Goal: Information Seeking & Learning: Learn about a topic

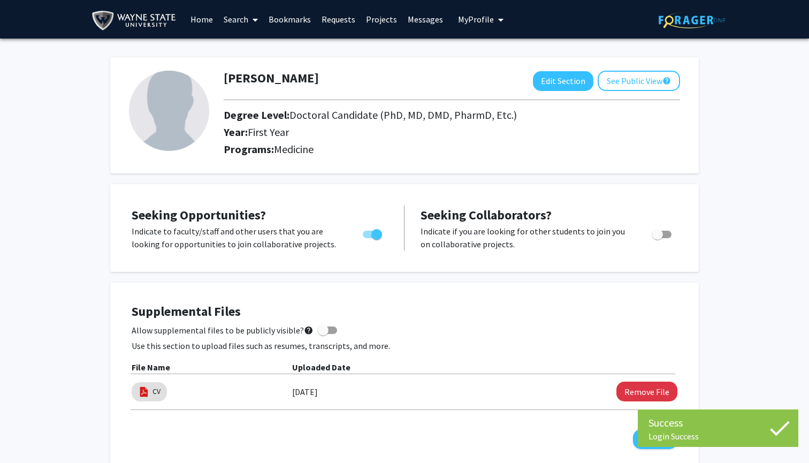
click at [243, 25] on link "Search" at bounding box center [240, 19] width 45 height 37
click at [251, 52] on span "Faculty/Staff" at bounding box center [257, 49] width 79 height 21
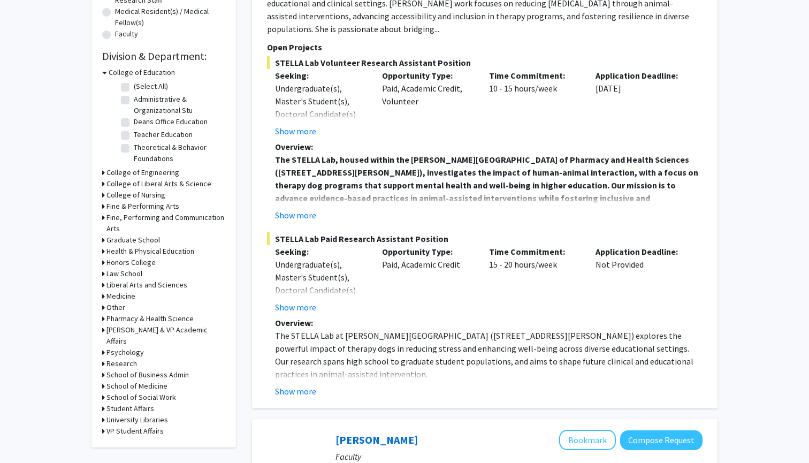
scroll to position [281, 0]
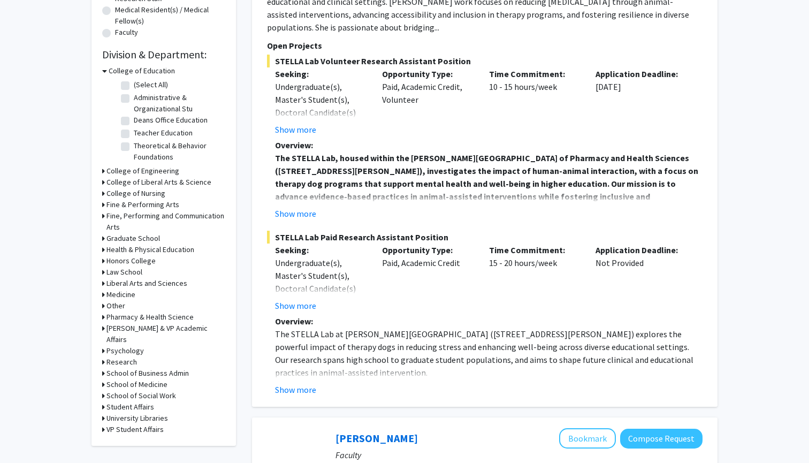
click at [104, 295] on icon at bounding box center [103, 294] width 3 height 11
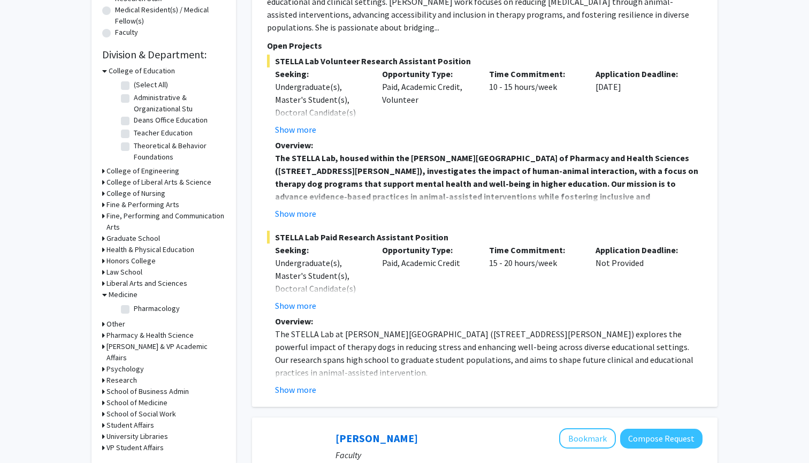
click at [103, 336] on icon at bounding box center [103, 335] width 3 height 11
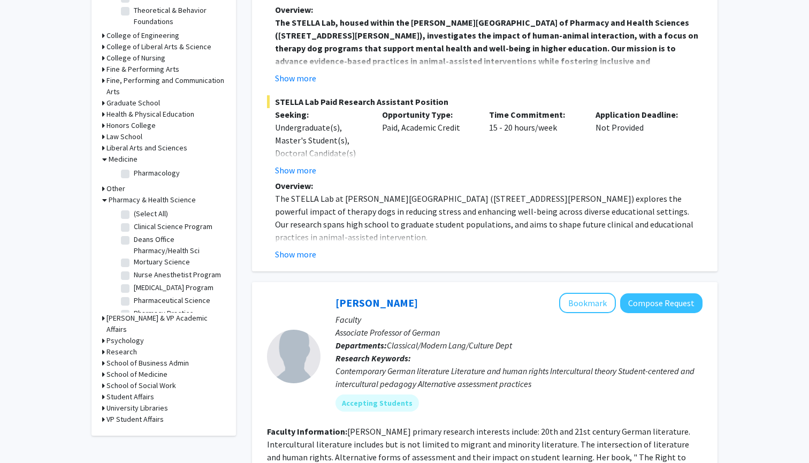
scroll to position [419, 0]
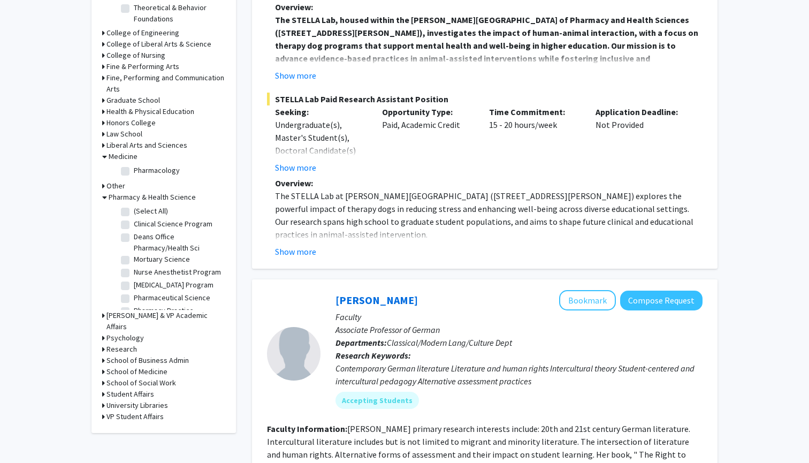
click at [104, 366] on icon at bounding box center [103, 371] width 3 height 11
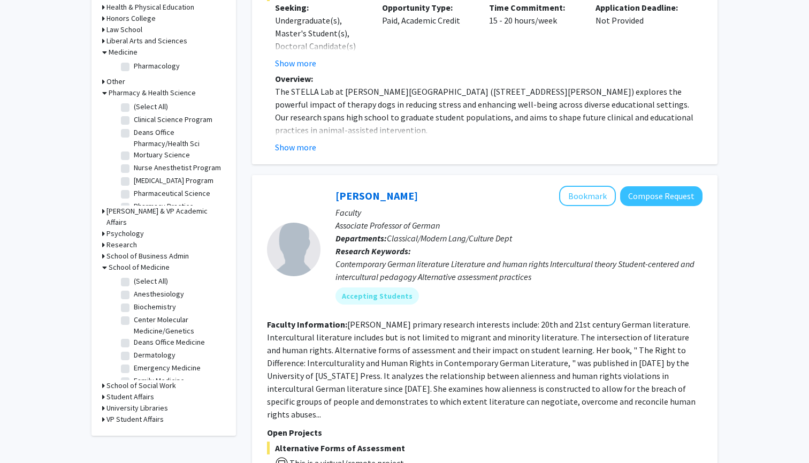
scroll to position [0, 0]
click at [134, 275] on label "(Select All)" at bounding box center [151, 280] width 34 height 11
click at [134, 275] on input "(Select All)" at bounding box center [137, 278] width 7 height 7
checkbox input "true"
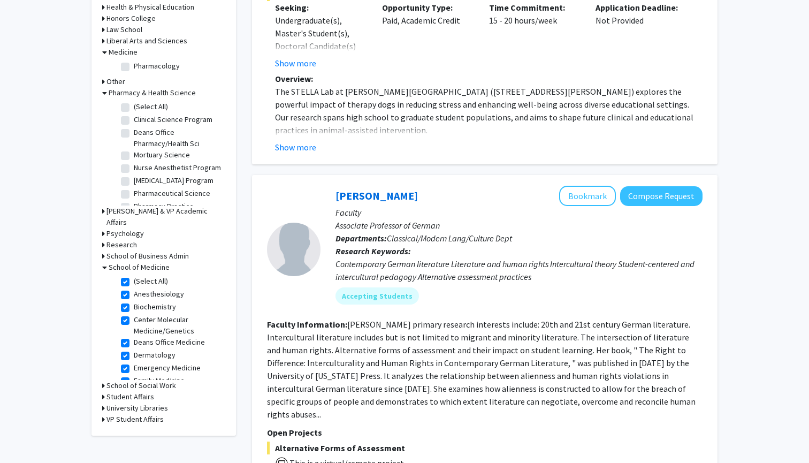
checkbox input "true"
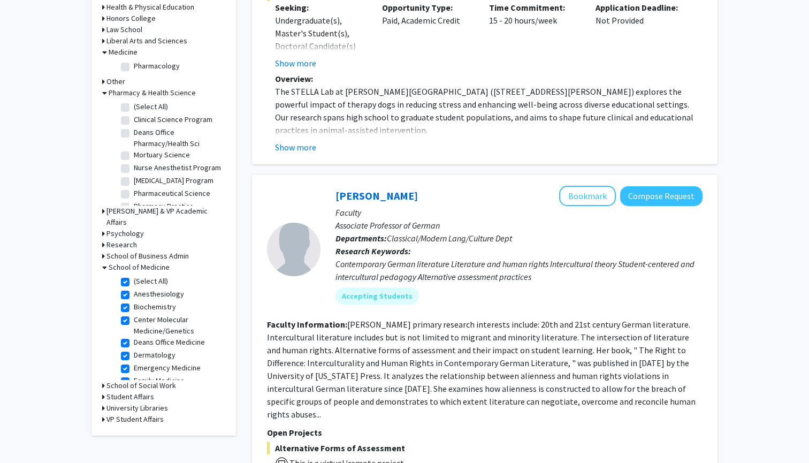
checkbox input "true"
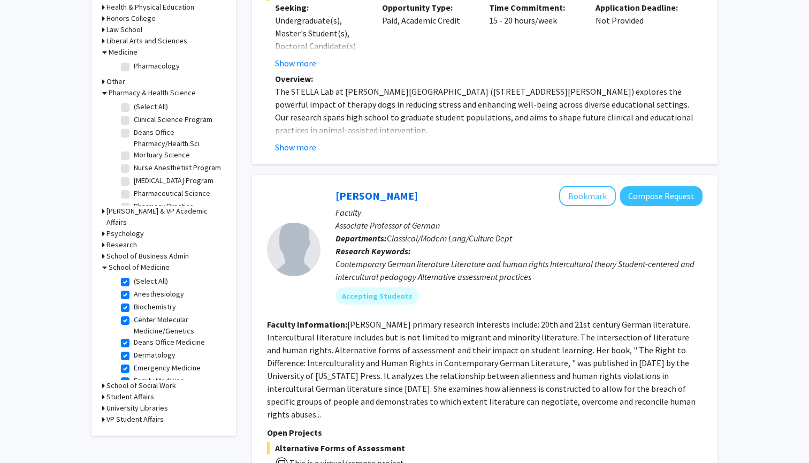
checkbox input "true"
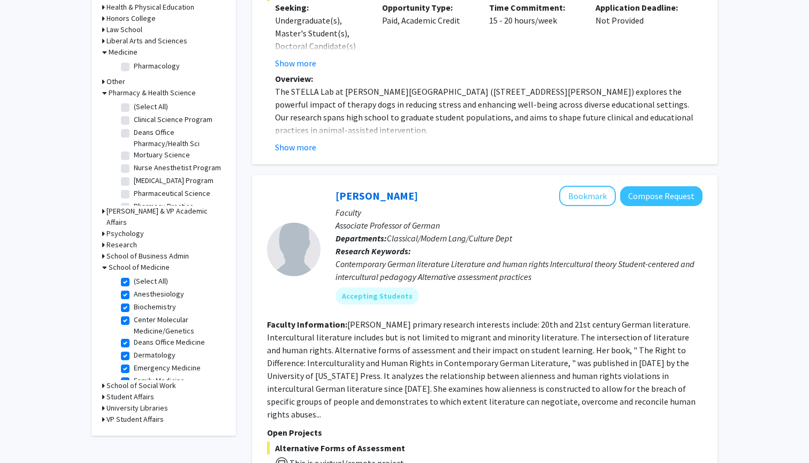
checkbox input "true"
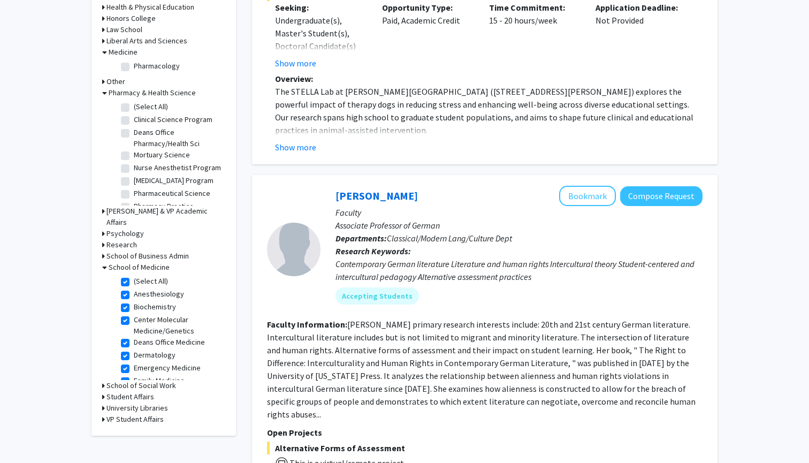
checkbox input "true"
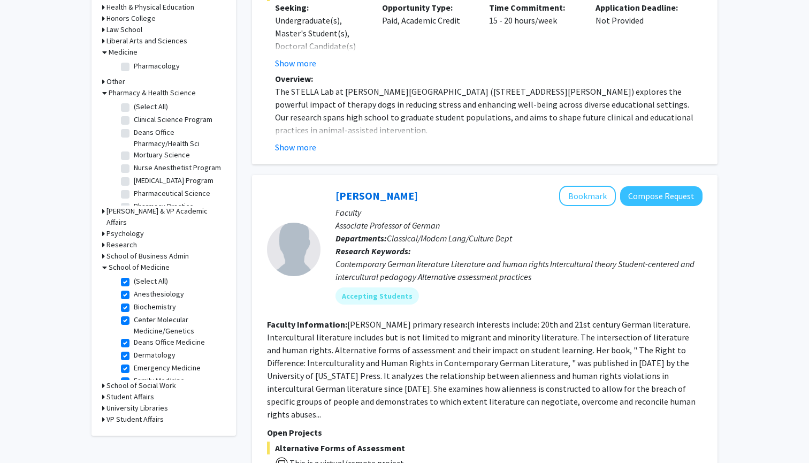
checkbox input "true"
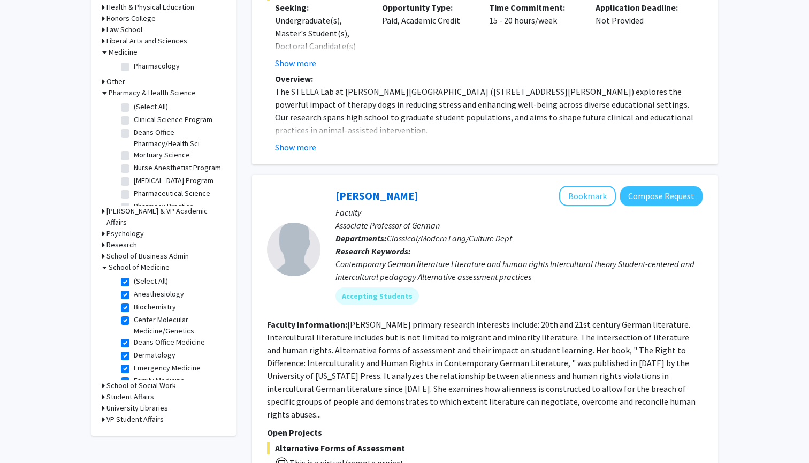
checkbox input "true"
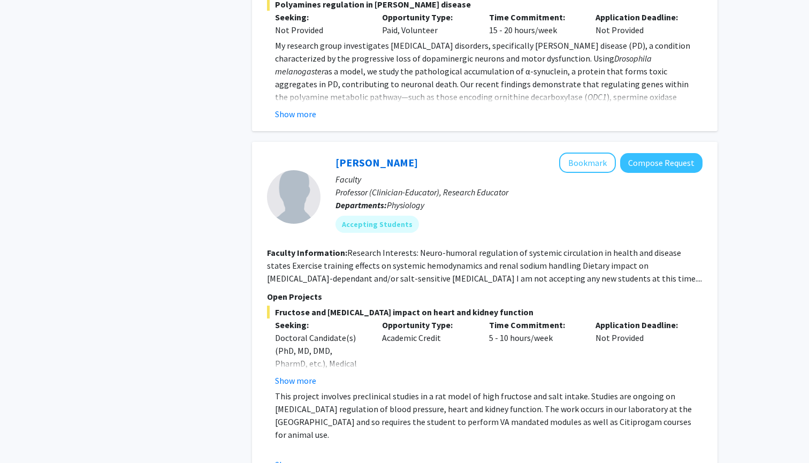
scroll to position [736, 0]
click at [305, 373] on button "Show more" at bounding box center [295, 379] width 41 height 13
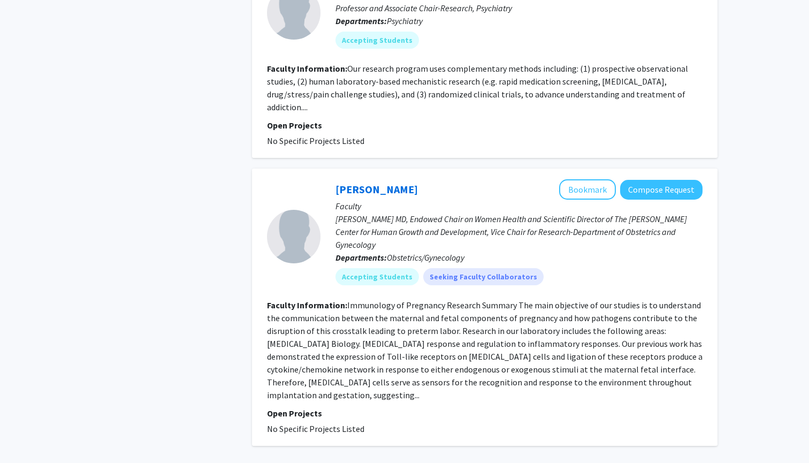
scroll to position [2580, 0]
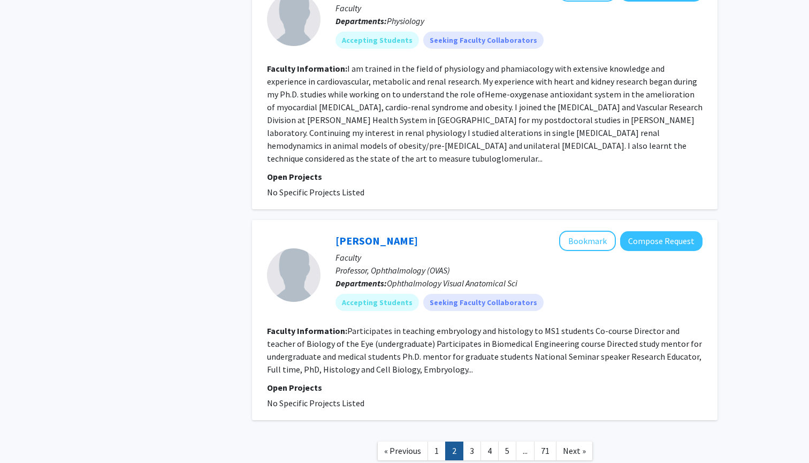
scroll to position [2208, 0]
